Goal: Task Accomplishment & Management: Manage account settings

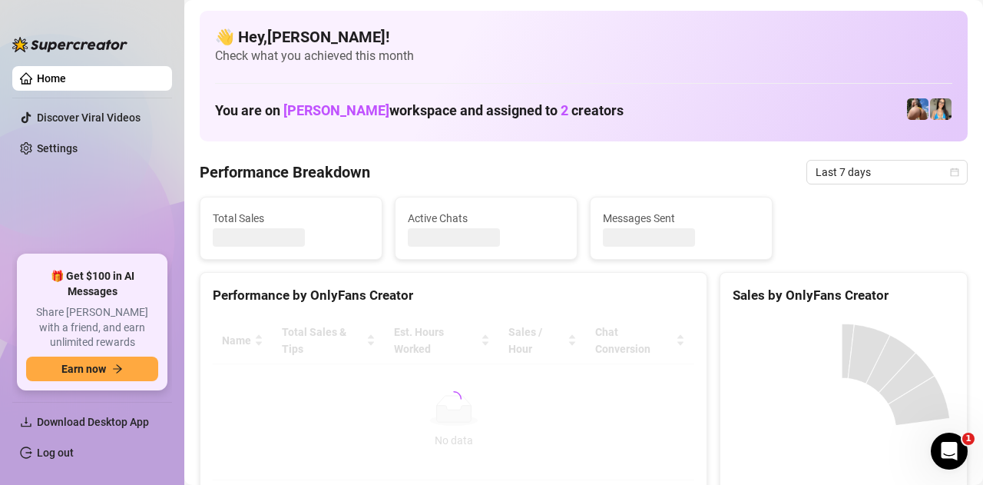
drag, startPoint x: 65, startPoint y: 452, endPoint x: 88, endPoint y: 446, distance: 23.8
click at [65, 452] on link "Log out" at bounding box center [55, 452] width 37 height 12
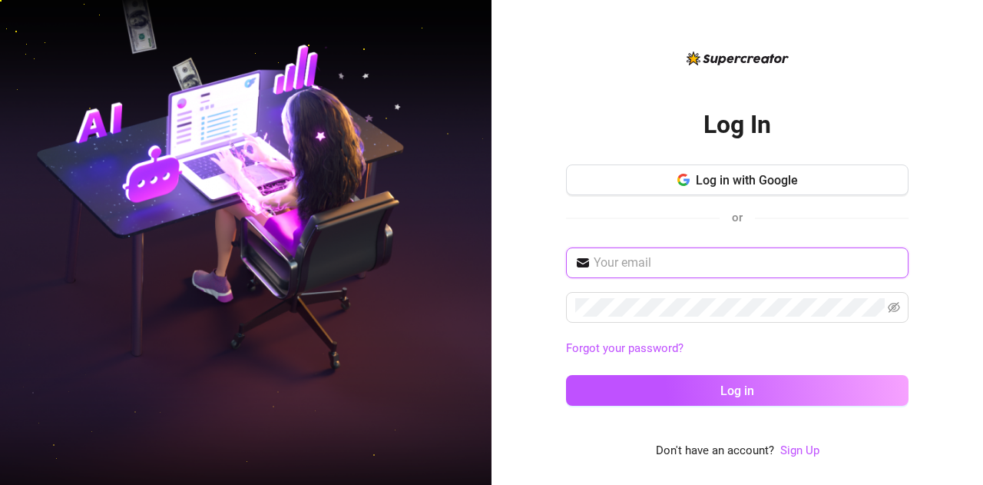
click at [692, 269] on input "text" at bounding box center [747, 262] width 306 height 18
type input "[EMAIL_ADDRESS][DOMAIN_NAME]"
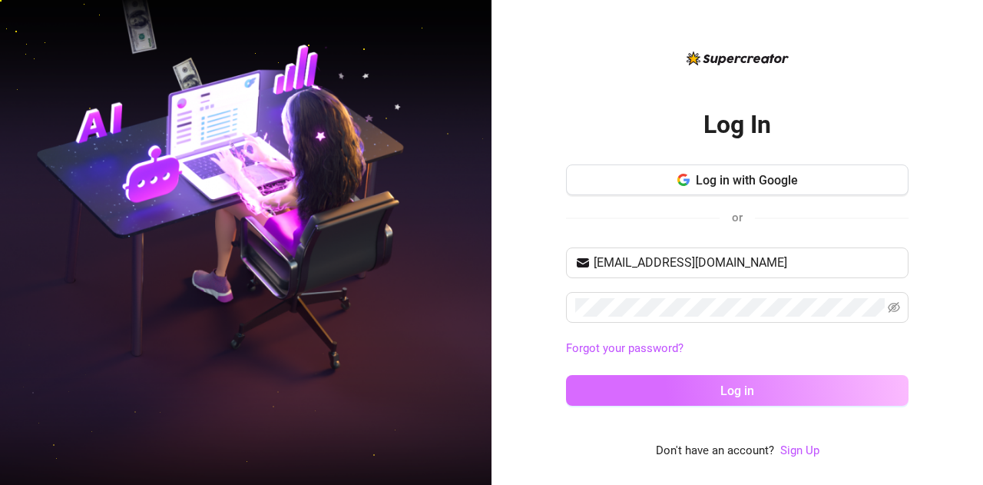
click at [717, 393] on button "Log in" at bounding box center [737, 390] width 343 height 31
